Goal: Information Seeking & Learning: Find specific fact

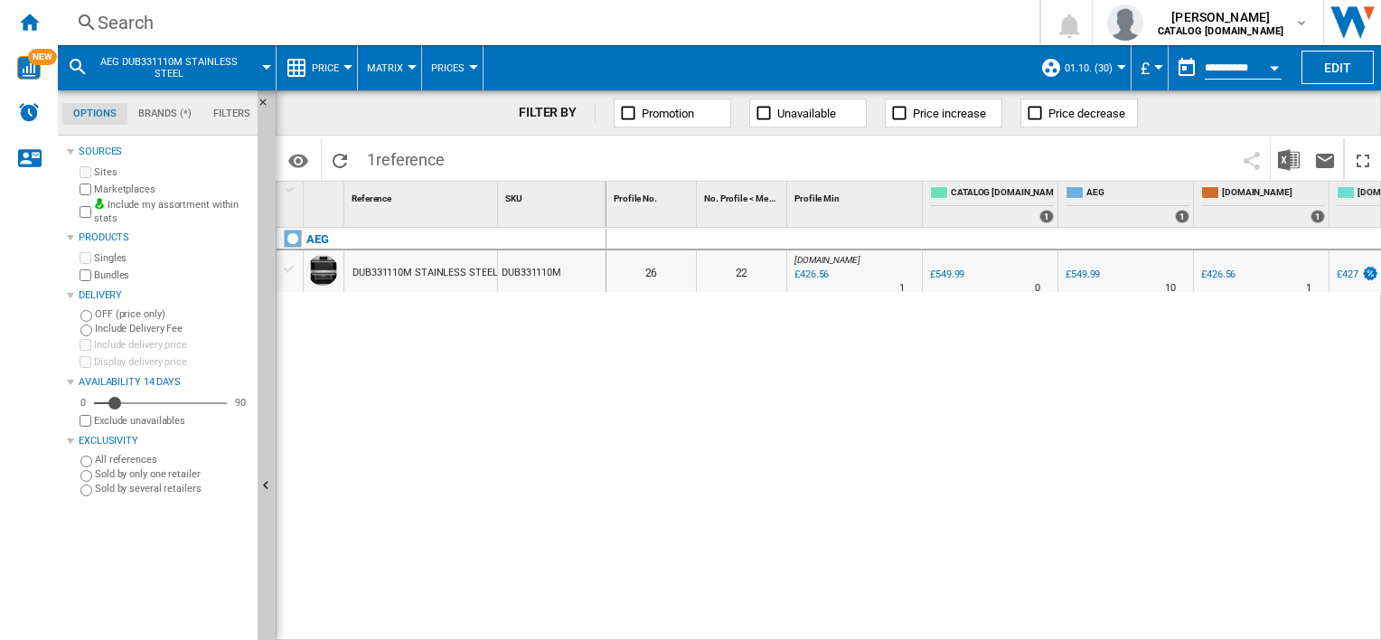
click at [568, 6] on div "Search Search 0 [PERSON_NAME] CATALOG [DOMAIN_NAME] CATALOG [DOMAIN_NAME] My se…" at bounding box center [719, 22] width 1323 height 45
click at [577, 31] on div "Search" at bounding box center [545, 22] width 895 height 25
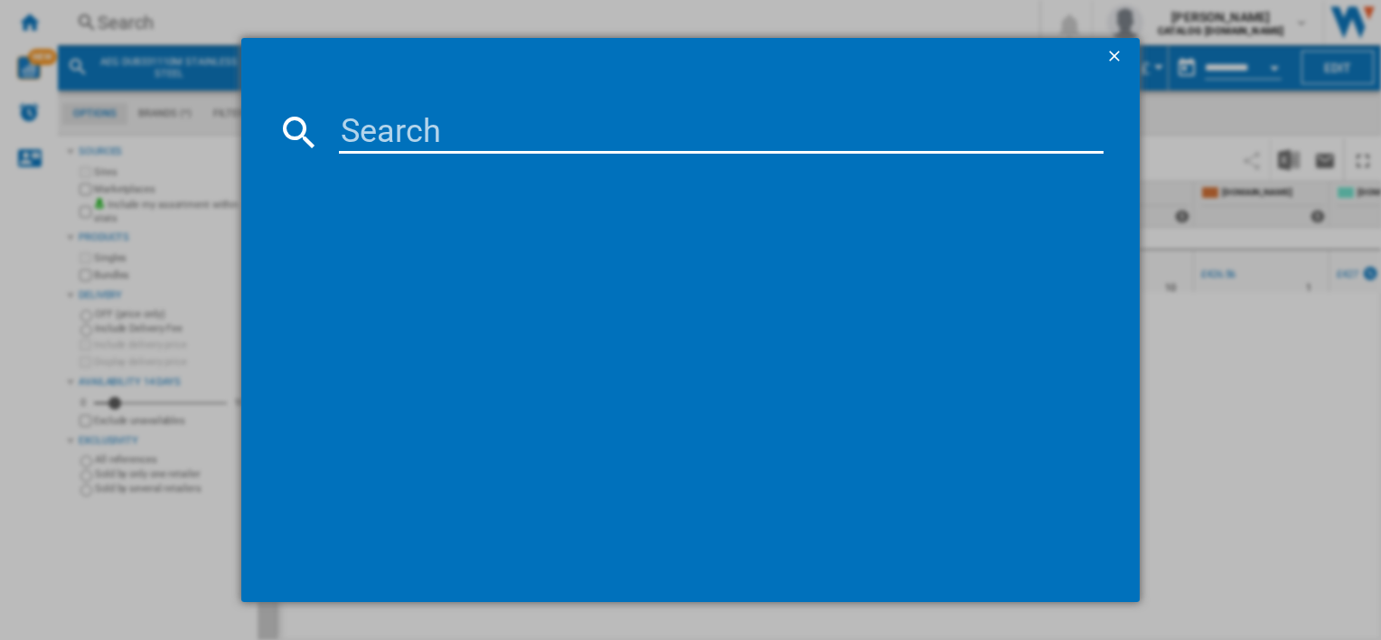
click at [493, 130] on input at bounding box center [721, 131] width 764 height 43
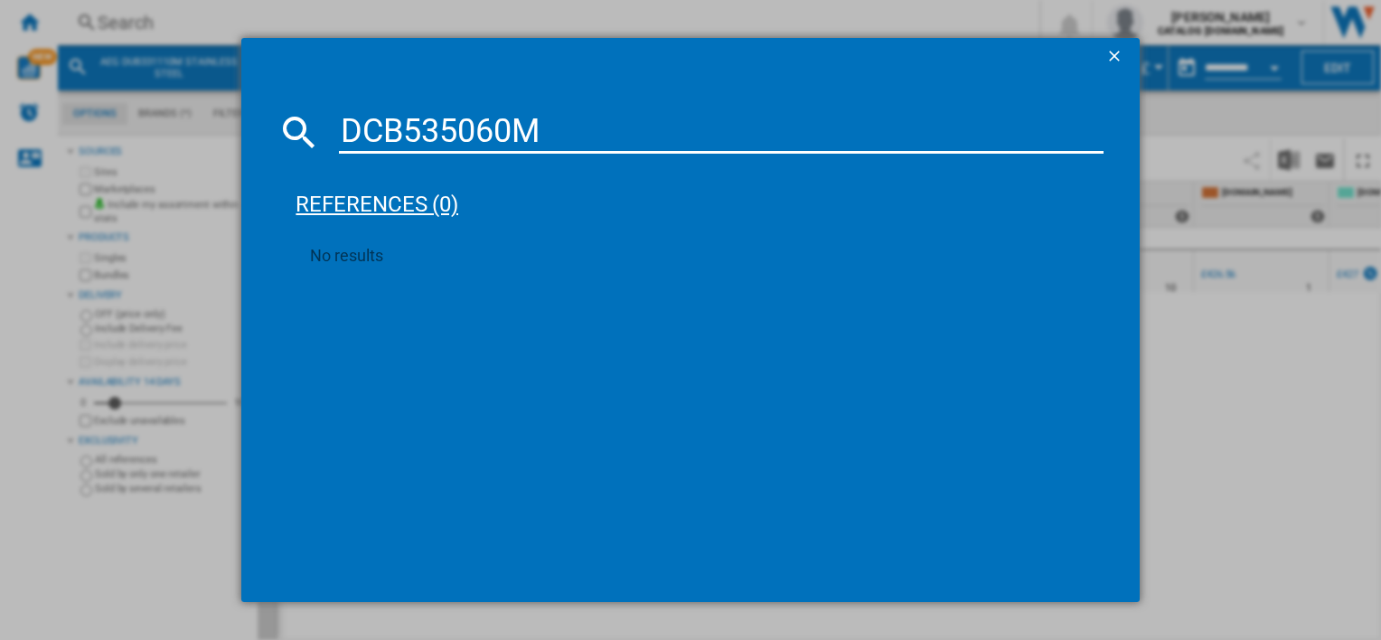
drag, startPoint x: 593, startPoint y: 141, endPoint x: 401, endPoint y: 178, distance: 195.1
click at [401, 178] on md-dialog-content "DCB535060M references (0) No results" at bounding box center [689, 337] width 897 height 527
paste input "NKW8P21KAT"
type input "D"
paste input "NKW8P21KAT"
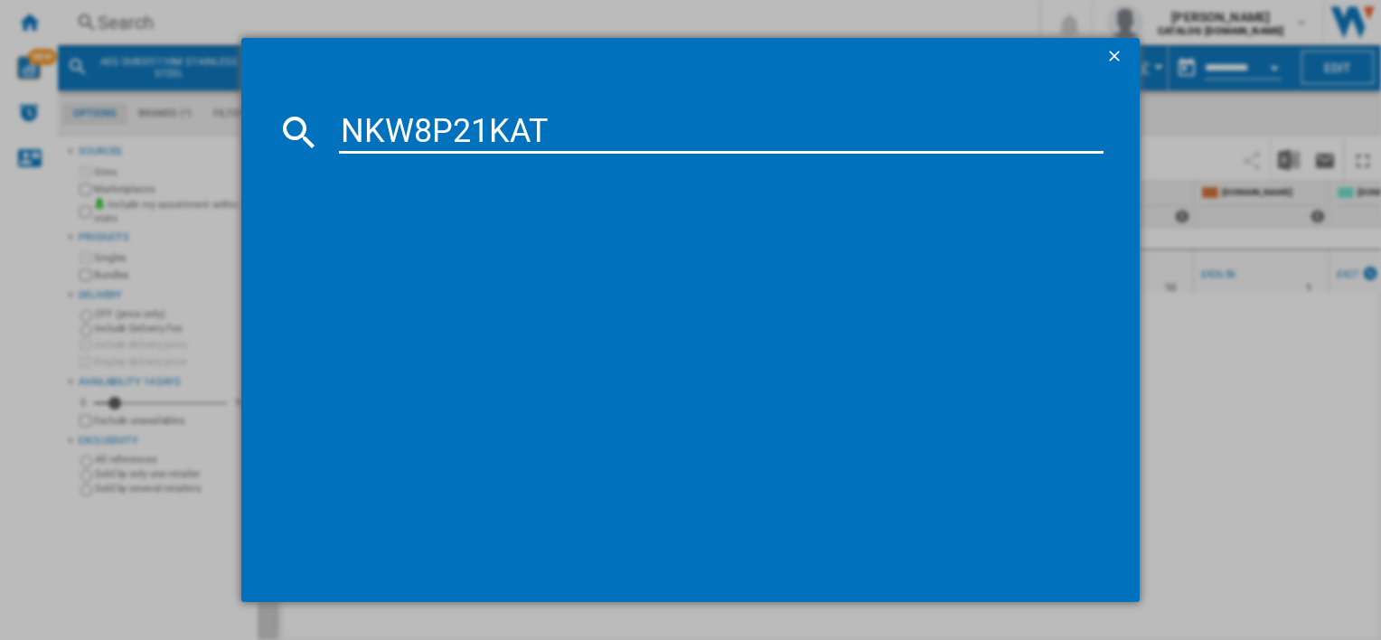
type input "NKW8P21KAT"
drag, startPoint x: 562, startPoint y: 136, endPoint x: 232, endPoint y: 137, distance: 329.8
click at [232, 137] on div "NKW8P21KAT references (0) No results" at bounding box center [690, 320] width 1381 height 640
